Goal: Task Accomplishment & Management: Manage account settings

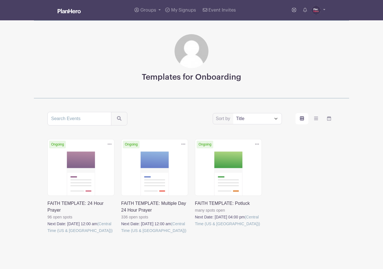
click at [47, 234] on link at bounding box center [47, 234] width 0 height 0
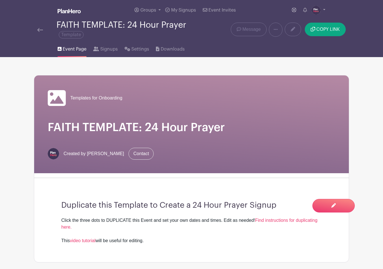
click at [40, 29] on img at bounding box center [40, 30] width 6 height 4
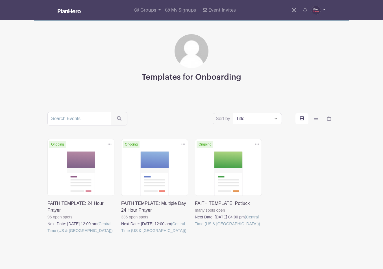
click at [315, 11] on img at bounding box center [315, 10] width 9 height 9
click at [307, 42] on link "Admin Area" at bounding box center [302, 41] width 45 height 9
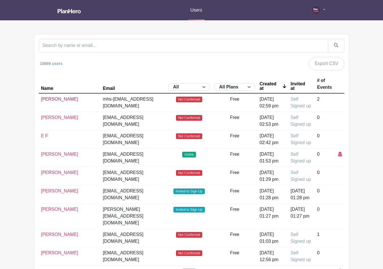
click at [51, 99] on link "[PERSON_NAME]" at bounding box center [59, 99] width 37 height 5
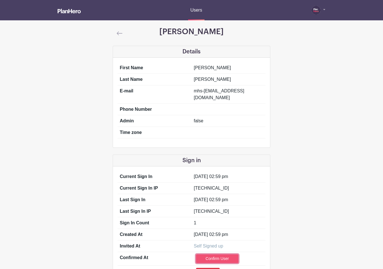
click at [222, 254] on link "Confirm User" at bounding box center [217, 258] width 42 height 9
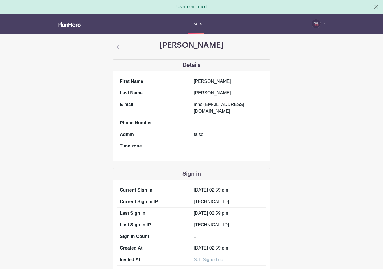
click at [120, 48] on img at bounding box center [120, 47] width 6 height 4
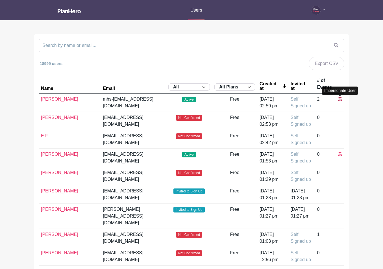
click at [340, 99] on icon at bounding box center [340, 99] width 4 height 5
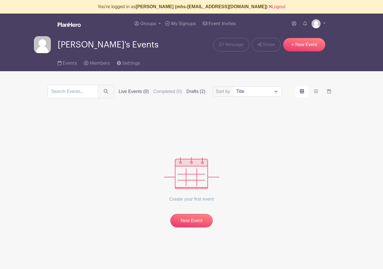
click at [186, 91] on label "Drafts (2)" at bounding box center [195, 91] width 19 height 7
click at [0, 0] on input "Drafts (2)" at bounding box center [0, 0] width 0 height 0
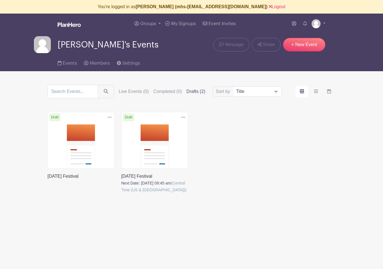
click at [121, 193] on link at bounding box center [121, 193] width 0 height 0
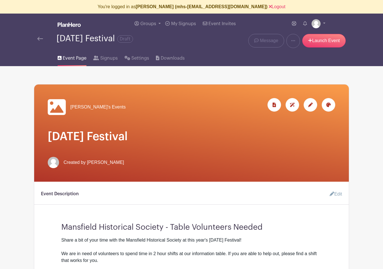
click at [40, 39] on img at bounding box center [40, 39] width 6 height 4
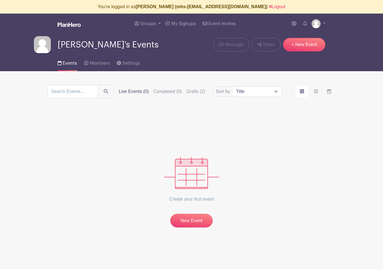
click at [186, 91] on label "Drafts (2)" at bounding box center [195, 91] width 19 height 7
click at [0, 0] on input "Drafts (2)" at bounding box center [0, 0] width 0 height 0
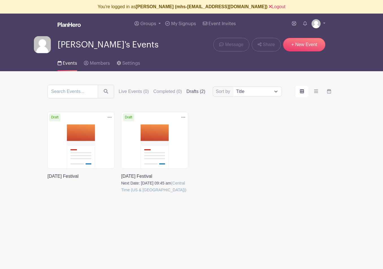
click at [47, 180] on link at bounding box center [47, 180] width 0 height 0
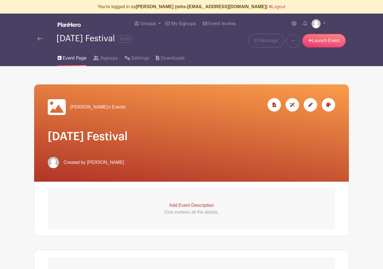
click at [39, 38] on img at bounding box center [40, 39] width 6 height 4
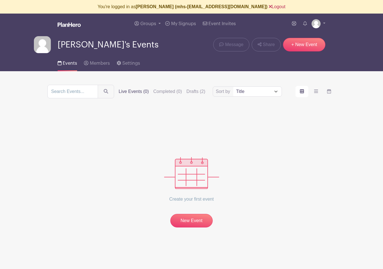
click at [269, 6] on link "Logout" at bounding box center [277, 6] width 17 height 5
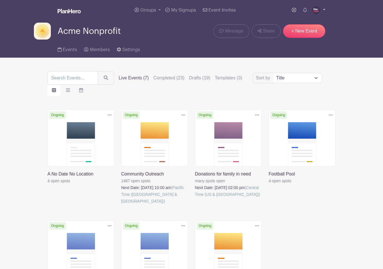
click at [315, 10] on img at bounding box center [315, 10] width 9 height 9
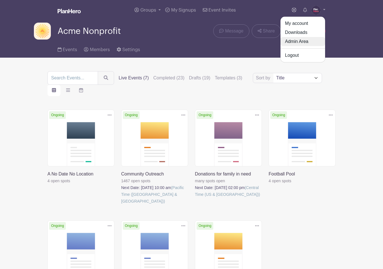
click at [305, 42] on link "Admin Area" at bounding box center [302, 41] width 45 height 9
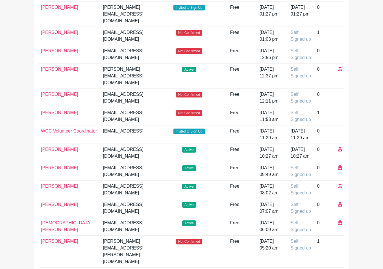
scroll to position [204, 0]
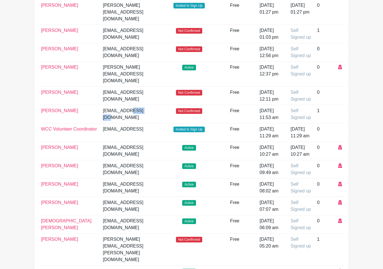
drag, startPoint x: 100, startPoint y: 172, endPoint x: 124, endPoint y: 172, distance: 24.3
click at [124, 123] on td "[EMAIL_ADDRESS][DOMAIN_NAME]" at bounding box center [133, 114] width 65 height 18
copy td "[DOMAIN_NAME]"
click at [53, 113] on link "[PERSON_NAME]" at bounding box center [59, 110] width 37 height 5
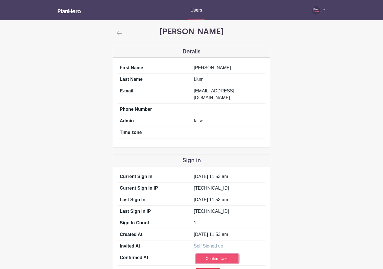
click at [218, 254] on link "Confirm User" at bounding box center [217, 258] width 42 height 9
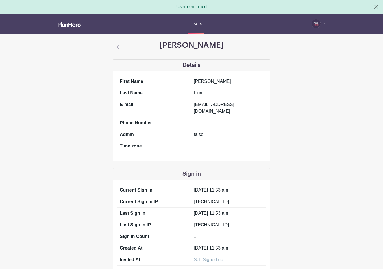
click at [118, 47] on img at bounding box center [120, 47] width 6 height 4
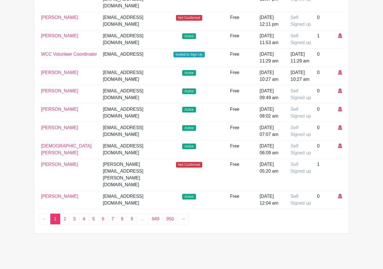
scroll to position [300, 0]
click at [340, 38] on icon at bounding box center [340, 35] width 4 height 5
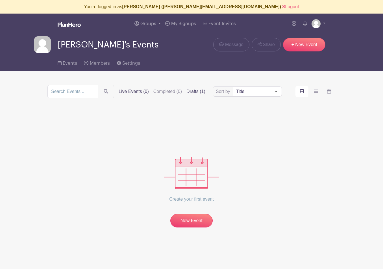
click at [187, 91] on label "Drafts (1)" at bounding box center [195, 91] width 19 height 7
click at [0, 0] on input "Drafts (1)" at bounding box center [0, 0] width 0 height 0
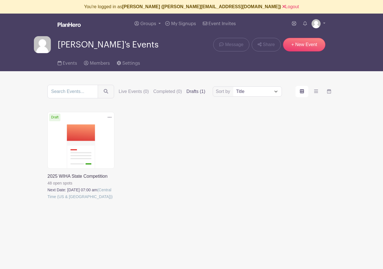
click at [47, 200] on link at bounding box center [47, 200] width 0 height 0
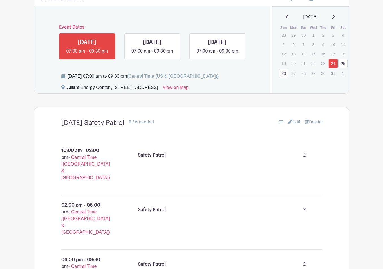
scroll to position [287, 0]
click at [152, 55] on link at bounding box center [152, 55] width 0 height 0
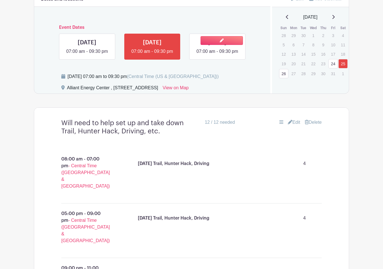
click at [217, 55] on link at bounding box center [217, 55] width 0 height 0
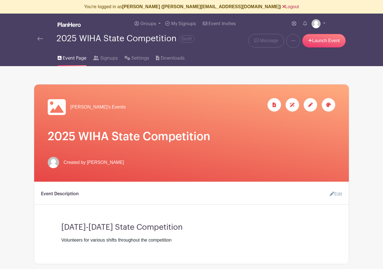
click at [282, 6] on link "Logout" at bounding box center [290, 6] width 17 height 5
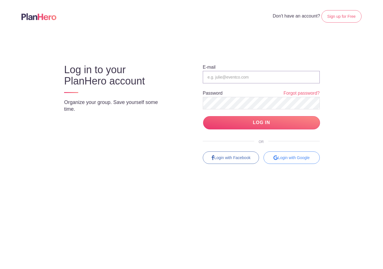
type input "coordinator@aysmusic.org"
